Goal: Navigation & Orientation: Find specific page/section

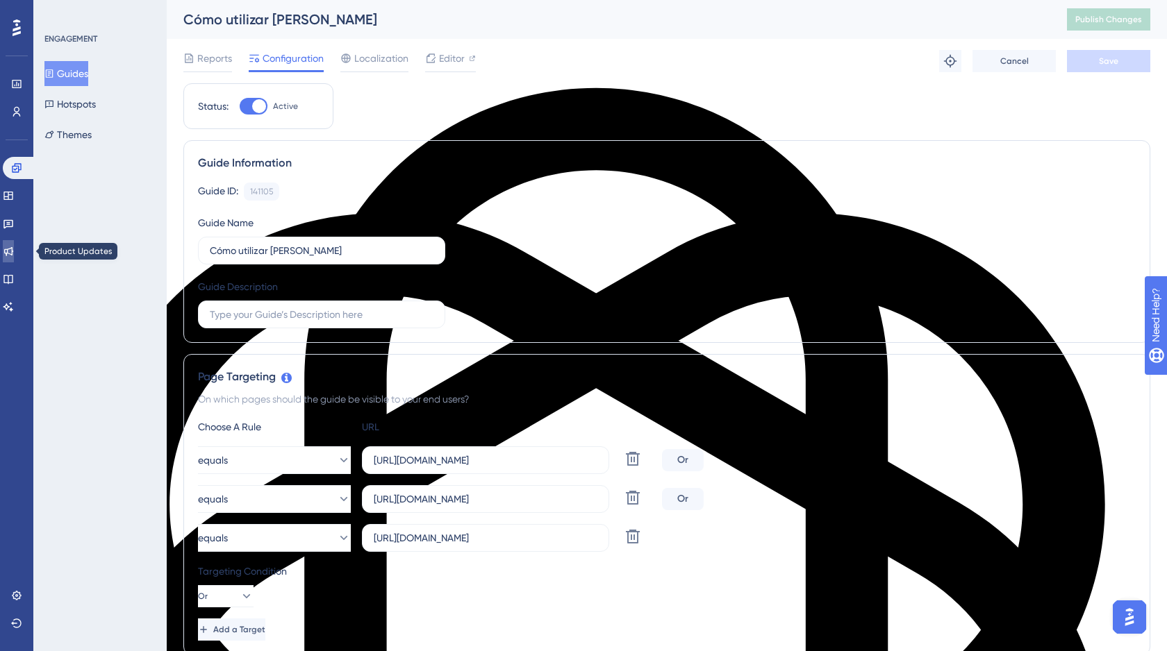
click at [14, 256] on icon at bounding box center [8, 251] width 11 height 11
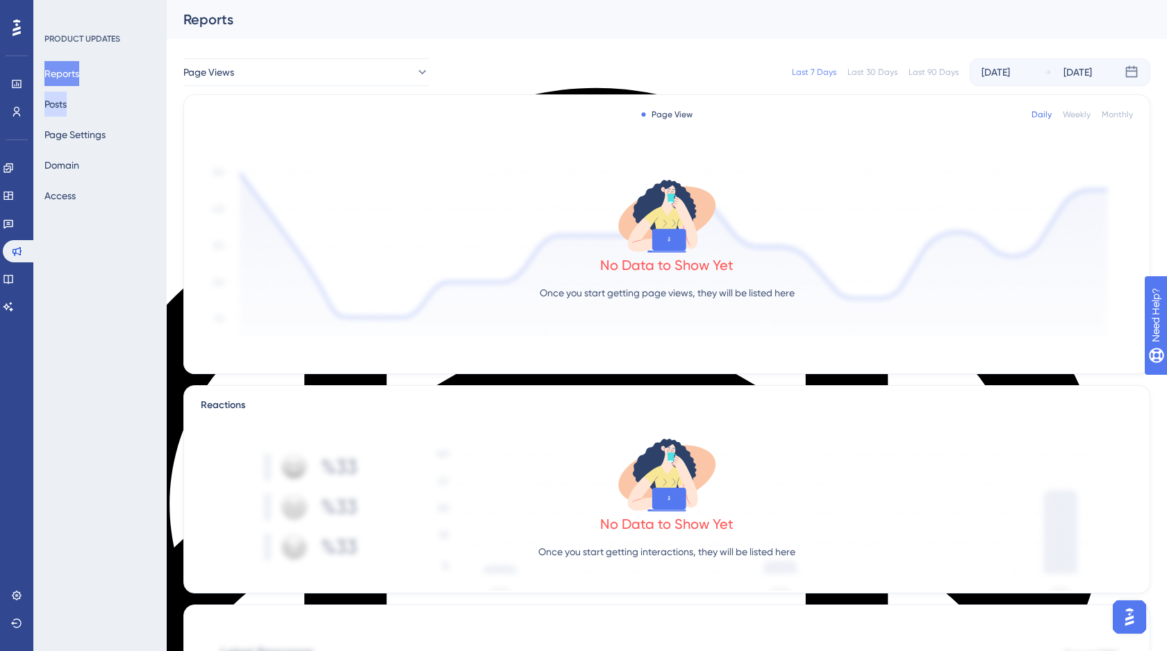
click at [67, 108] on button "Posts" at bounding box center [55, 104] width 22 height 25
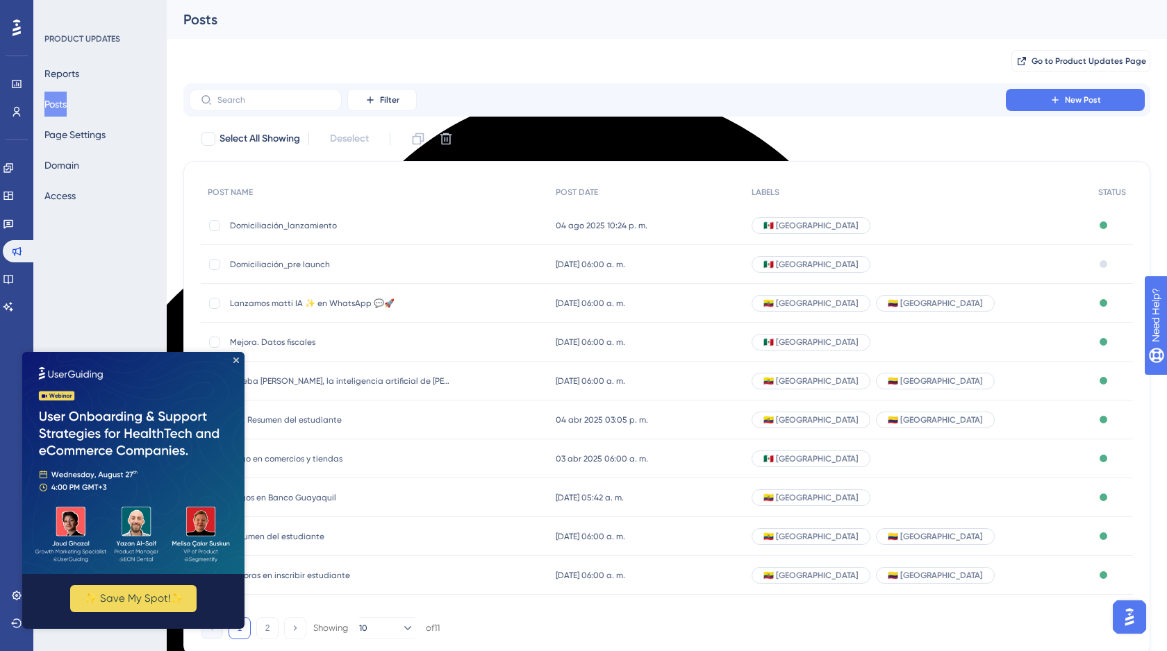
click at [239, 362] on img at bounding box center [133, 463] width 222 height 222
click at [234, 360] on icon "Close Preview" at bounding box center [236, 361] width 6 height 6
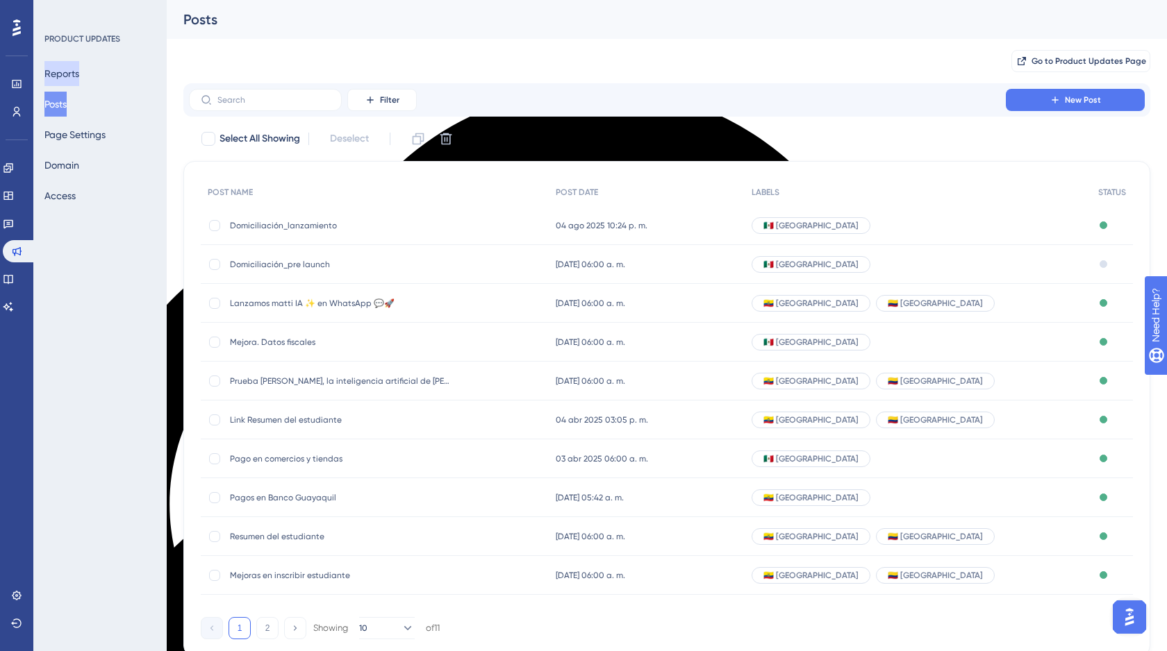
click at [74, 74] on button "Reports" at bounding box center [61, 73] width 35 height 25
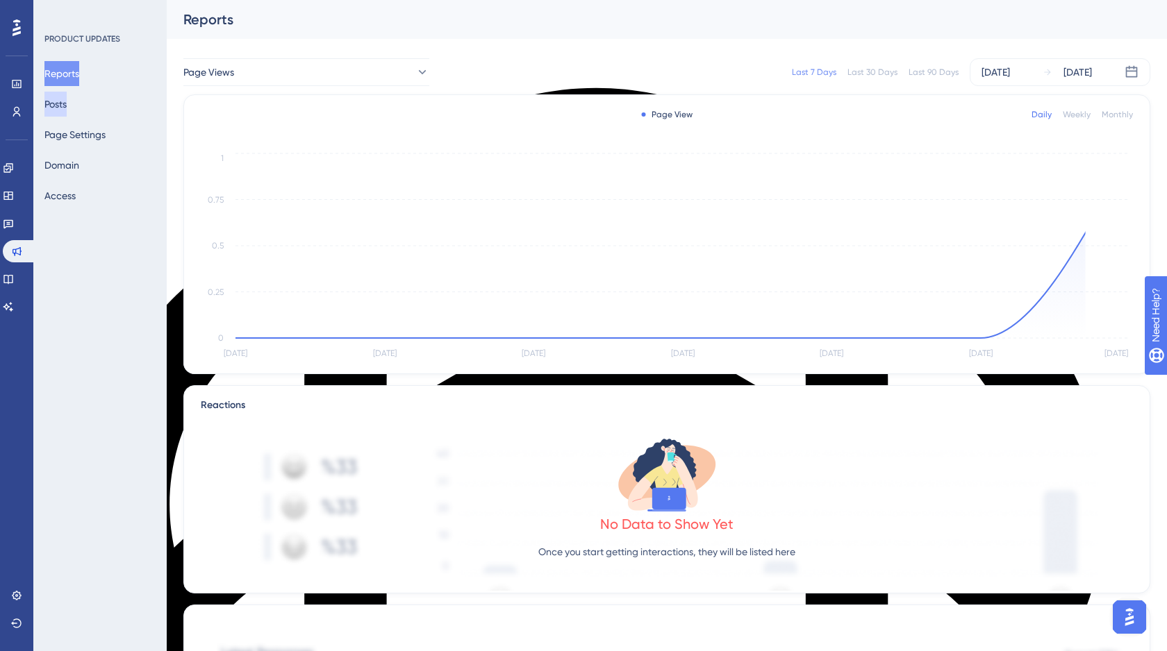
click at [63, 101] on button "Posts" at bounding box center [55, 104] width 22 height 25
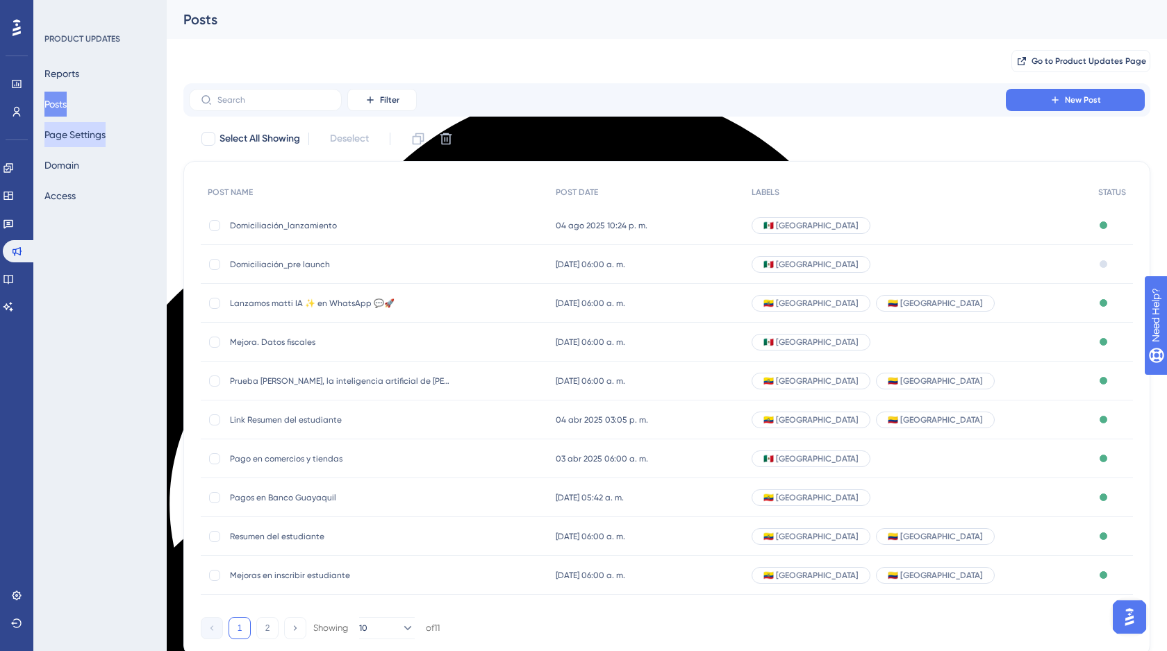
click at [76, 135] on button "Page Settings" at bounding box center [74, 134] width 61 height 25
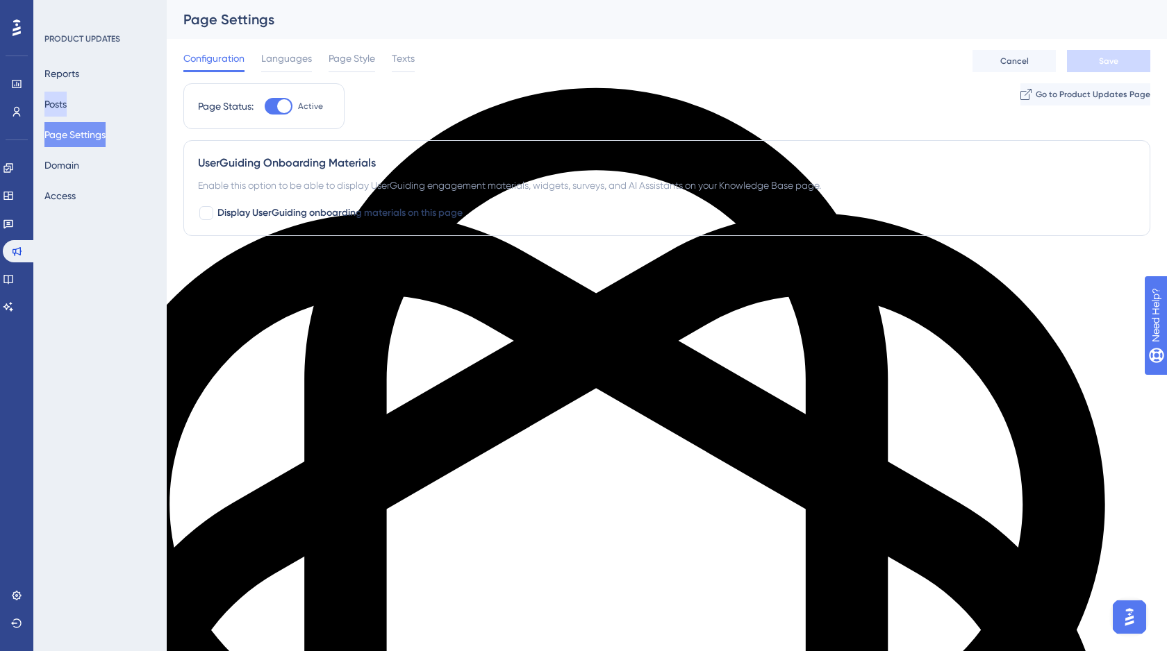
click at [66, 110] on button "Posts" at bounding box center [55, 104] width 22 height 25
